Goal: Task Accomplishment & Management: Use online tool/utility

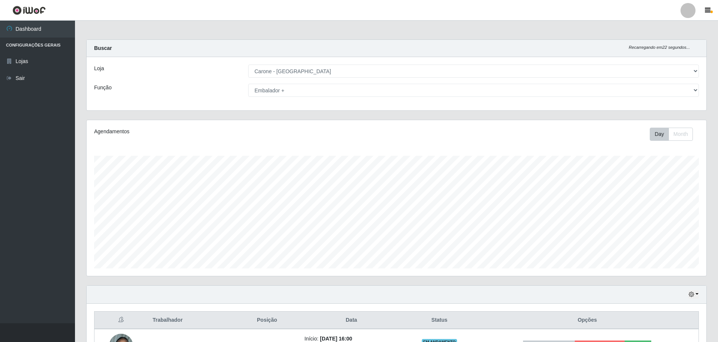
select select "528"
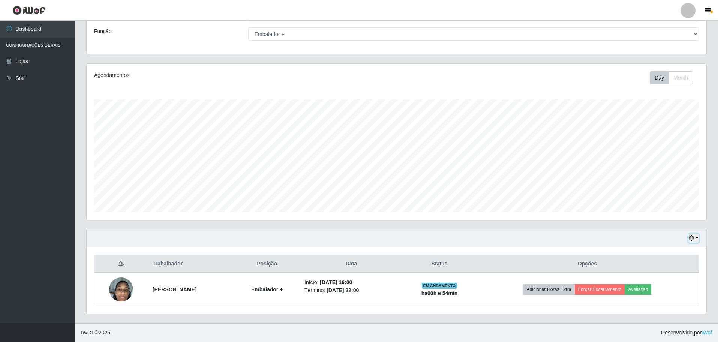
click at [694, 238] on icon "button" at bounding box center [691, 237] width 5 height 5
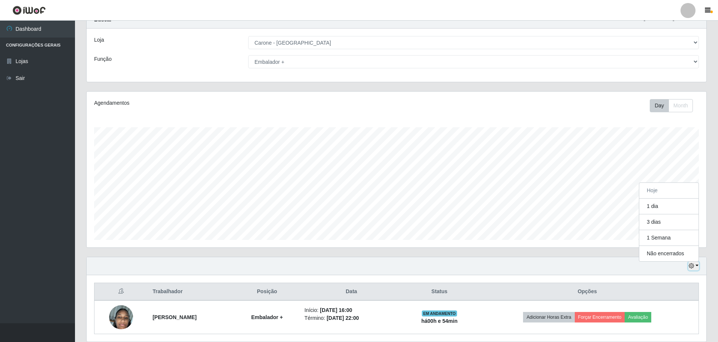
scroll to position [0, 0]
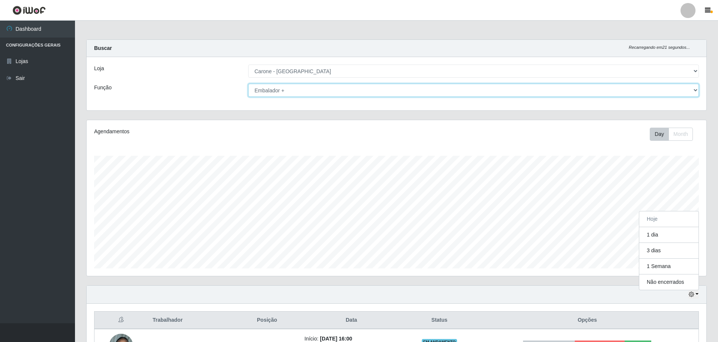
click at [692, 92] on select "[Selecione...] Auxiliar de Depósito Auxiliar de Depósito + Auxiliar de Depósito…" at bounding box center [473, 90] width 451 height 13
select select "82"
click at [248, 84] on select "[Selecione...] Auxiliar de Depósito Auxiliar de Depósito + Auxiliar de Depósito…" at bounding box center [473, 90] width 451 height 13
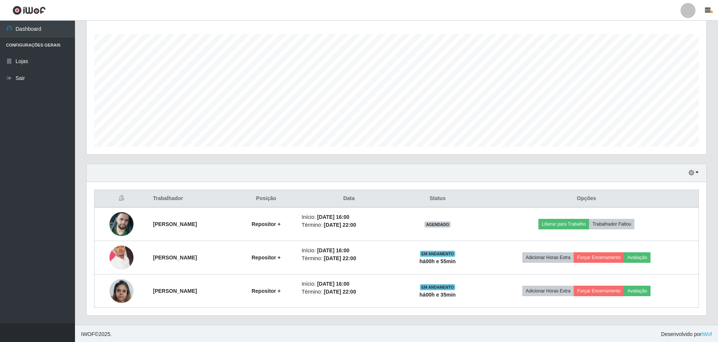
scroll to position [123, 0]
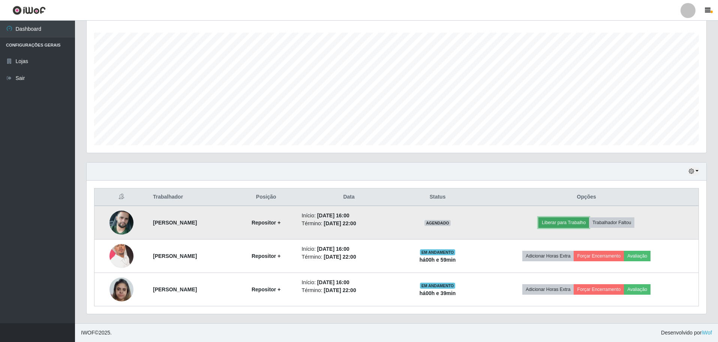
click at [565, 221] on button "Liberar para Trabalho" at bounding box center [564, 222] width 51 height 11
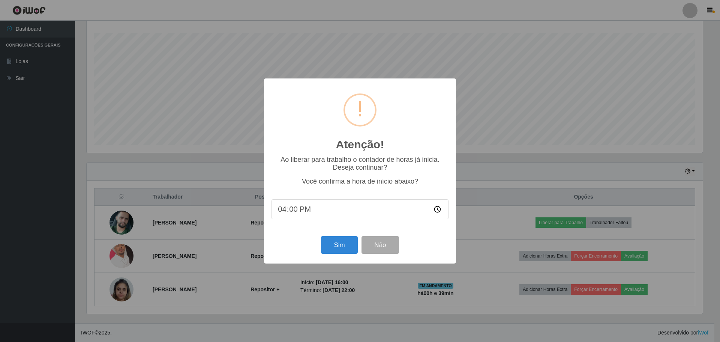
click at [305, 213] on input "16:00" at bounding box center [360, 209] width 177 height 20
type input "16:40"
click at [343, 246] on button "Sim" at bounding box center [339, 245] width 36 height 18
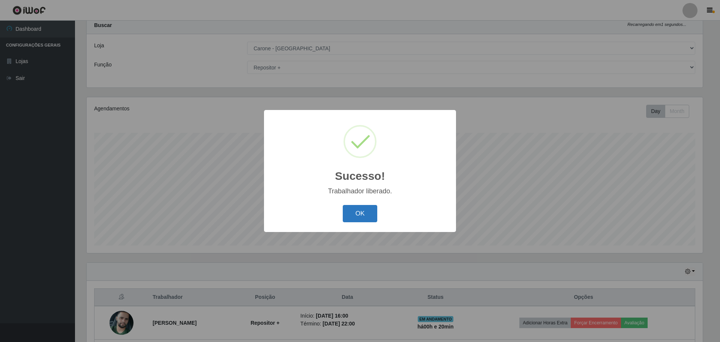
click at [355, 213] on button "OK" at bounding box center [360, 214] width 35 height 18
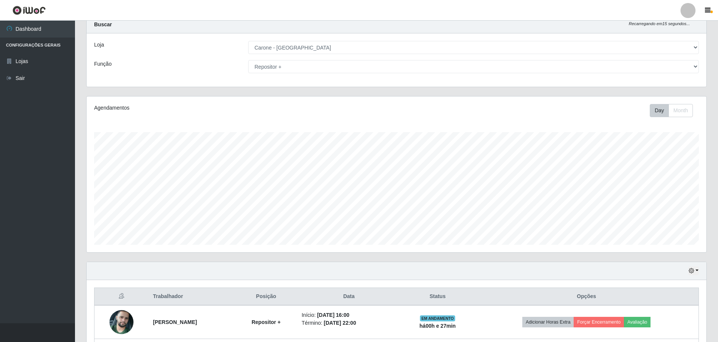
scroll to position [0, 0]
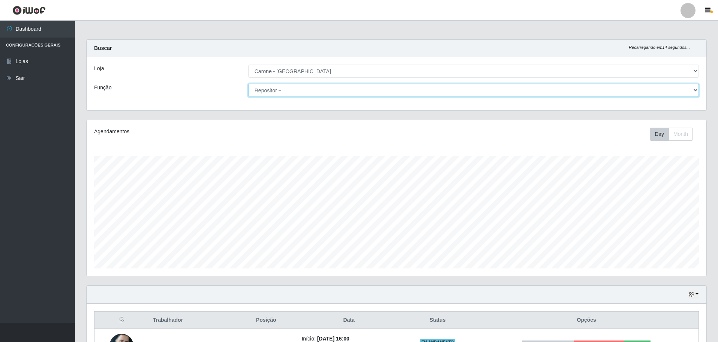
click at [696, 92] on select "[Selecione...] Auxiliar de Depósito Auxiliar de Depósito + Auxiliar de Depósito…" at bounding box center [473, 90] width 451 height 13
select select "70"
click at [248, 84] on select "[Selecione...] Auxiliar de Depósito Auxiliar de Depósito + Auxiliar de Depósito…" at bounding box center [473, 90] width 451 height 13
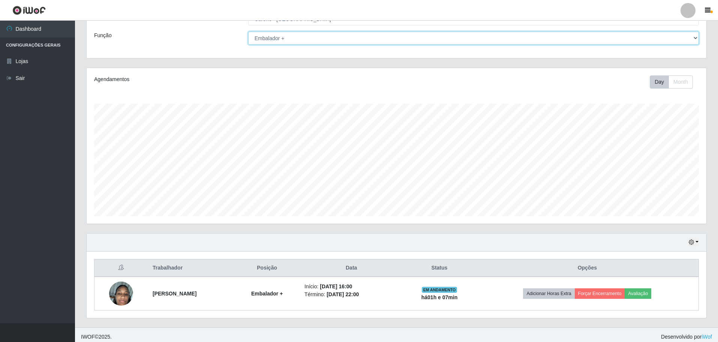
scroll to position [56, 0]
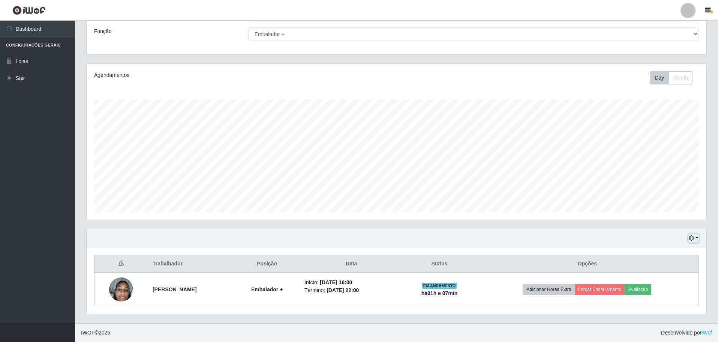
click at [696, 238] on button "button" at bounding box center [694, 238] width 11 height 9
click at [681, 184] on button "1 dia" at bounding box center [669, 179] width 59 height 16
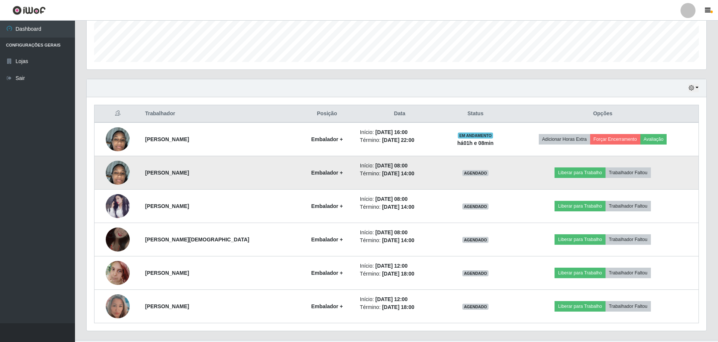
scroll to position [223, 0]
